Goal: Task Accomplishment & Management: Manage account settings

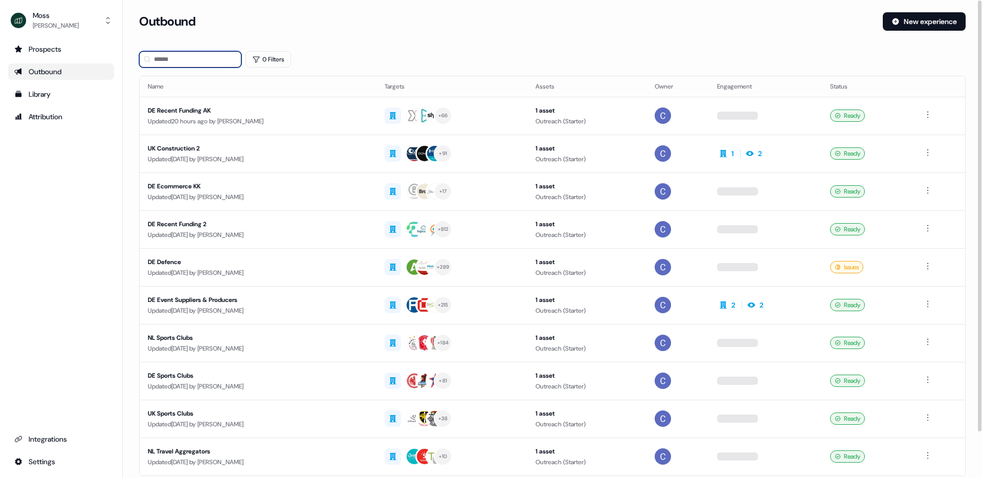
click at [196, 60] on input at bounding box center [190, 59] width 102 height 16
type input "*****"
